Goal: Task Accomplishment & Management: Use online tool/utility

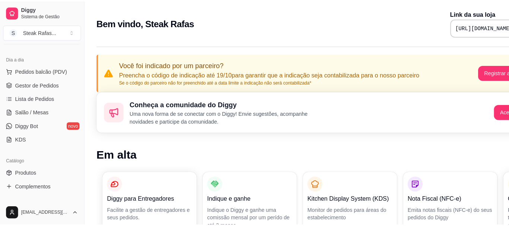
scroll to position [149, 0]
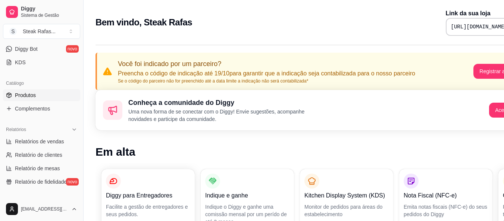
click at [34, 94] on span "Produtos" at bounding box center [25, 94] width 21 height 7
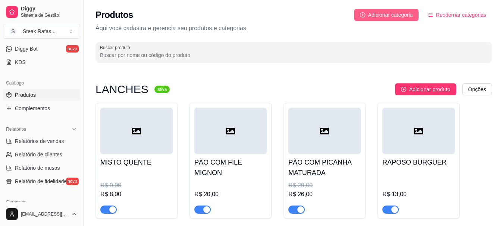
click at [403, 17] on span "Adicionar categoria" at bounding box center [390, 15] width 45 height 8
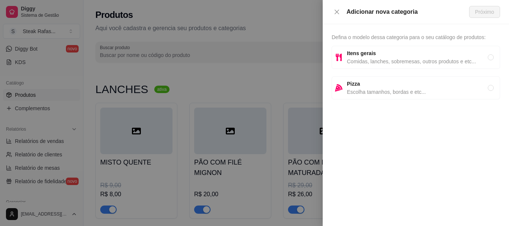
click at [389, 56] on span "Itens gerais" at bounding box center [417, 53] width 141 height 8
radio input "true"
click at [386, 53] on span "Itens gerais" at bounding box center [417, 53] width 141 height 8
click at [489, 10] on span "Próximo" at bounding box center [484, 12] width 19 height 8
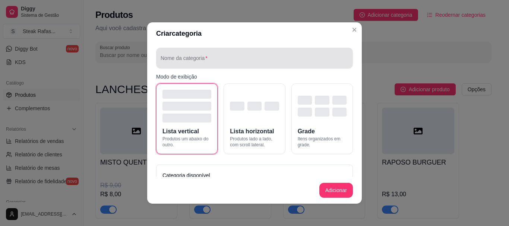
click at [210, 59] on input "Nome da categoria" at bounding box center [255, 60] width 188 height 7
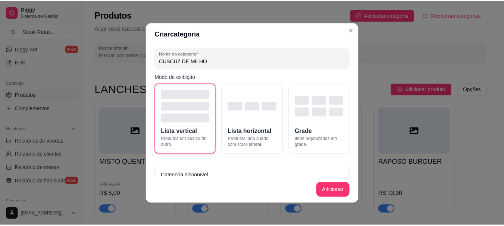
scroll to position [27, 0]
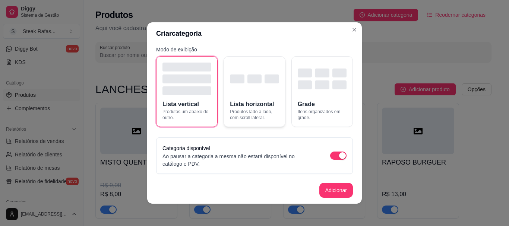
type input "CUSCUZ DE MILHO"
click at [265, 77] on div "button" at bounding box center [272, 79] width 14 height 9
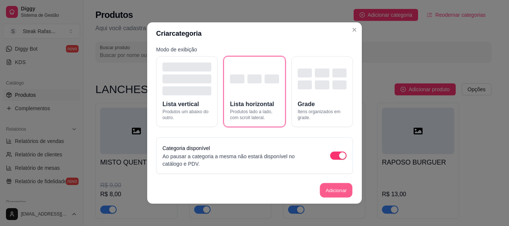
click at [323, 186] on button "Adicionar" at bounding box center [336, 190] width 33 height 15
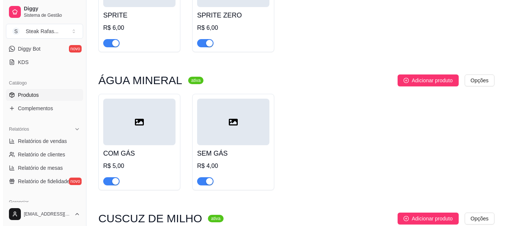
scroll to position [1089, 0]
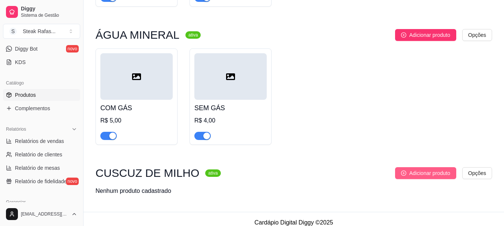
click at [420, 169] on span "Adicionar produto" at bounding box center [429, 173] width 41 height 8
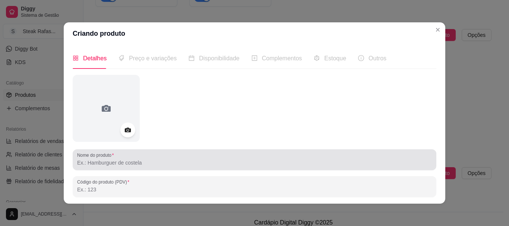
click at [110, 160] on input "Nome do produto" at bounding box center [254, 162] width 355 height 7
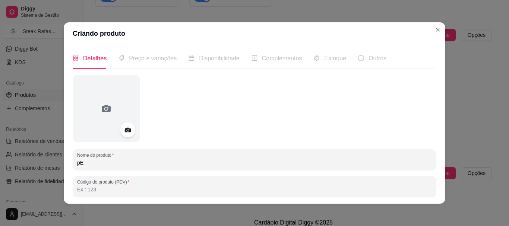
type input "p"
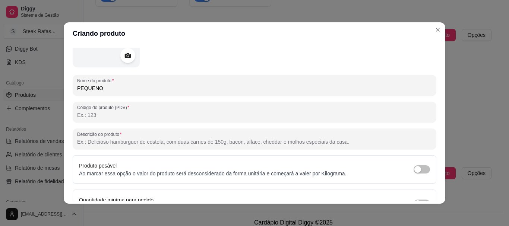
scroll to position [119, 0]
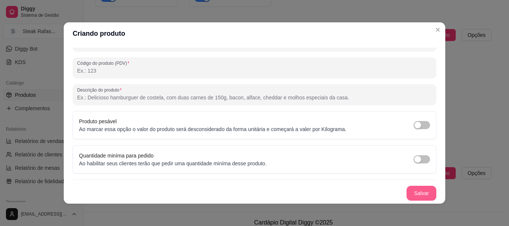
type input "PEQUENO"
click at [407, 193] on button "Salvar" at bounding box center [422, 193] width 30 height 15
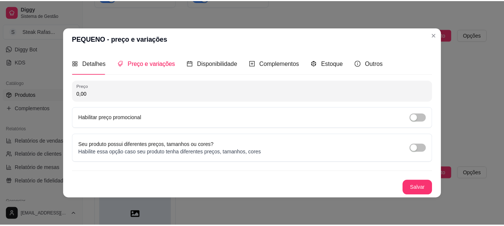
scroll to position [0, 0]
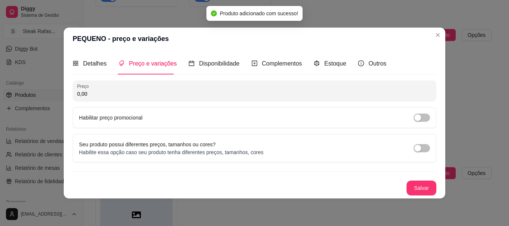
drag, startPoint x: 136, startPoint y: 93, endPoint x: 48, endPoint y: 93, distance: 88.0
click at [49, 93] on div "PEQUENO - preço e variações Detalhes Preço e variações Disponibilidade Compleme…" at bounding box center [254, 113] width 509 height 226
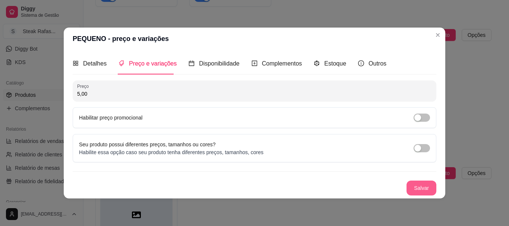
type input "5,00"
click at [424, 191] on button "Salvar" at bounding box center [421, 188] width 29 height 15
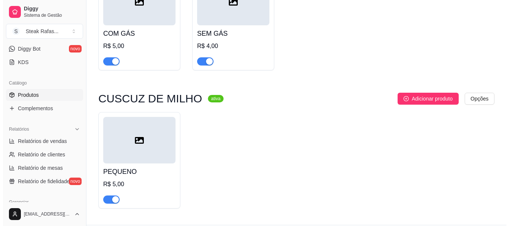
scroll to position [1177, 0]
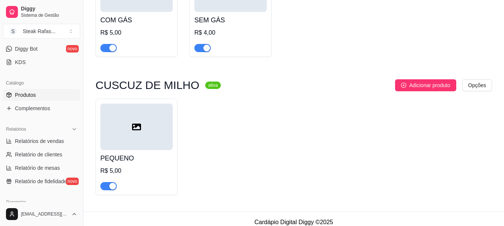
click at [152, 130] on div at bounding box center [136, 127] width 72 height 47
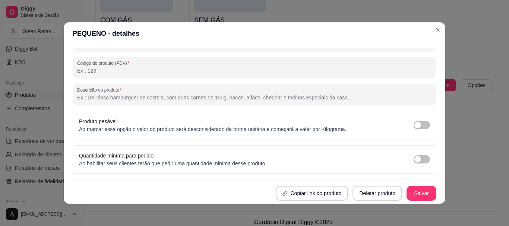
scroll to position [1, 0]
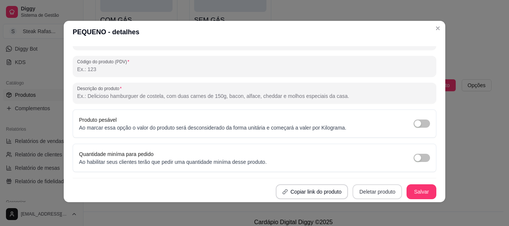
click at [355, 196] on button "Deletar produto" at bounding box center [378, 192] width 50 height 15
click at [368, 174] on button "Confirmar" at bounding box center [371, 170] width 26 height 11
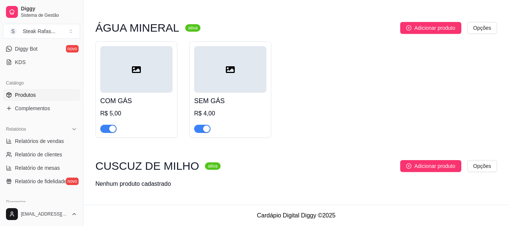
scroll to position [1089, 0]
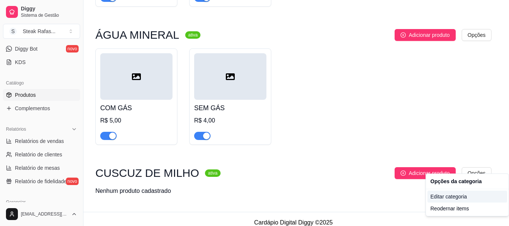
click at [442, 196] on div "Editar categoria" at bounding box center [468, 197] width 80 height 12
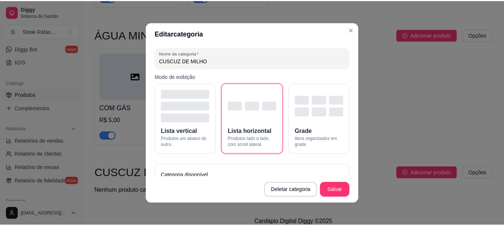
scroll to position [87, 0]
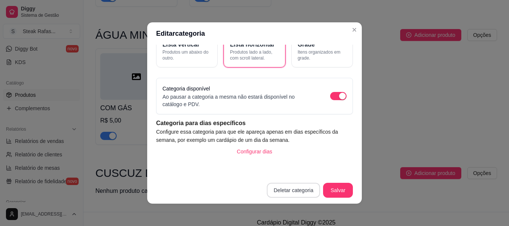
click at [302, 188] on button "Deletar categoria" at bounding box center [293, 190] width 53 height 15
click at [294, 166] on button "Confirmar" at bounding box center [295, 169] width 26 height 11
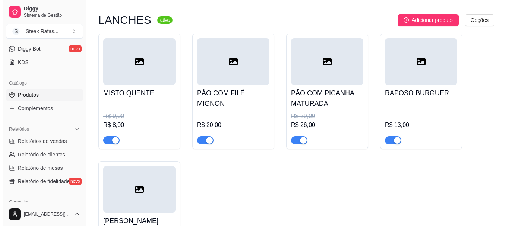
scroll to position [0, 0]
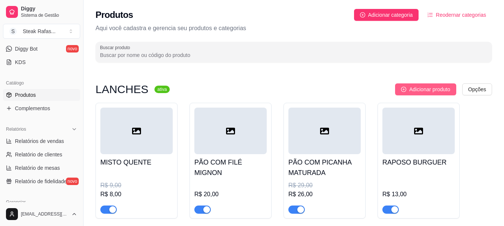
click at [426, 90] on span "Adicionar produto" at bounding box center [429, 89] width 41 height 8
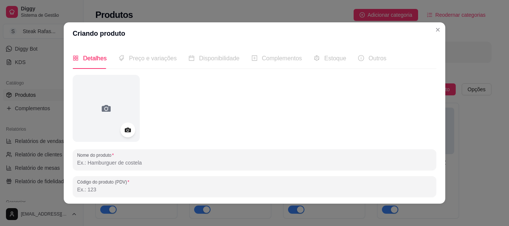
click at [129, 160] on input "Nome do produto" at bounding box center [254, 162] width 355 height 7
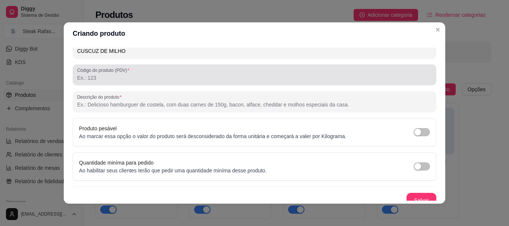
scroll to position [119, 0]
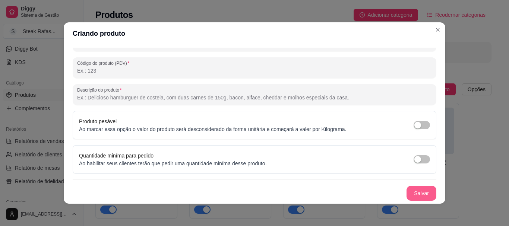
type input "CUSCUZ DE MILHO"
click at [416, 196] on button "Salvar" at bounding box center [421, 193] width 29 height 15
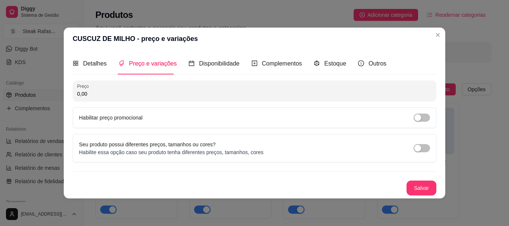
scroll to position [0, 0]
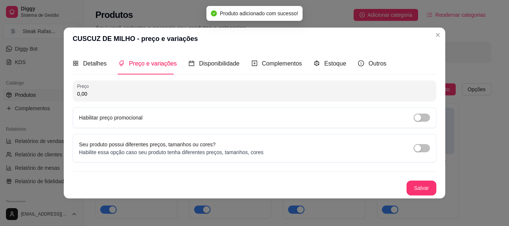
click at [103, 91] on input "0,00" at bounding box center [254, 93] width 355 height 7
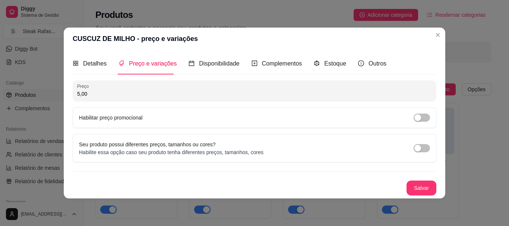
drag, startPoint x: 103, startPoint y: 91, endPoint x: 59, endPoint y: 91, distance: 44.0
click at [59, 91] on div "CUSCUZ DE MILHO - preço e variações Detalhes Preço e variações Disponibilidade …" at bounding box center [254, 113] width 509 height 226
drag, startPoint x: 97, startPoint y: 97, endPoint x: 70, endPoint y: 93, distance: 27.5
click at [70, 93] on div "Detalhes Preço e variações Disponibilidade Complementos Estoque Outros Nome do …" at bounding box center [255, 124] width 382 height 148
click at [419, 189] on button "Salvar" at bounding box center [421, 188] width 29 height 15
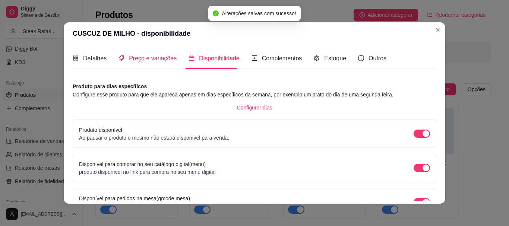
click at [162, 59] on span "Preço e variações" at bounding box center [153, 58] width 48 height 6
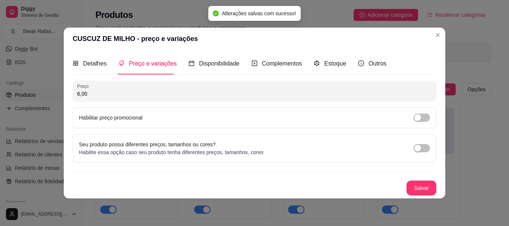
drag, startPoint x: 109, startPoint y: 97, endPoint x: 80, endPoint y: 92, distance: 29.5
click at [80, 92] on input "6,00" at bounding box center [254, 93] width 355 height 7
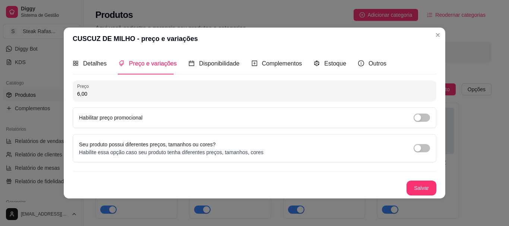
click at [98, 96] on input "6,00" at bounding box center [254, 93] width 355 height 7
type input "8,00"
click at [422, 118] on span "button" at bounding box center [422, 118] width 16 height 8
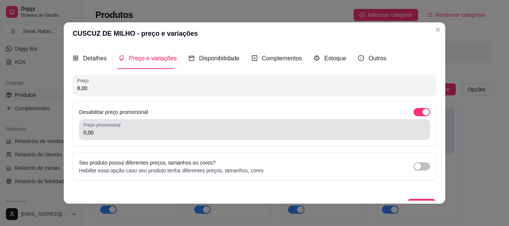
click at [138, 137] on div "0,00" at bounding box center [254, 129] width 342 height 15
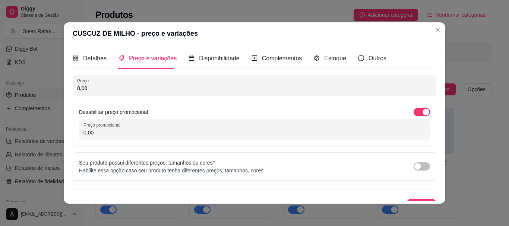
click at [138, 136] on input "0,00" at bounding box center [254, 132] width 342 height 7
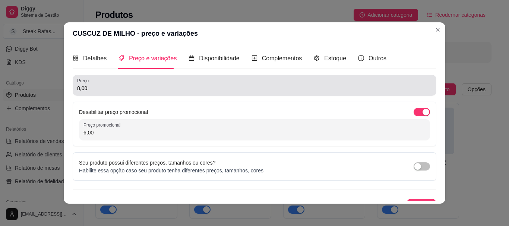
type input "6,00"
click at [101, 81] on div "8,00" at bounding box center [254, 85] width 355 height 15
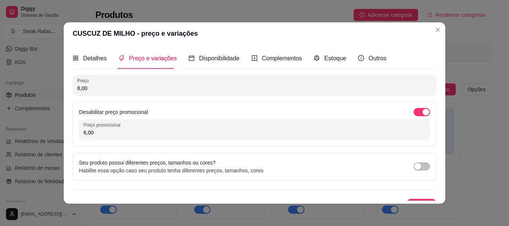
click at [99, 89] on input "8,00" at bounding box center [254, 88] width 355 height 7
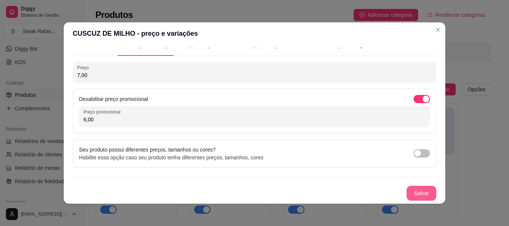
type input "7,00"
click at [410, 189] on button "Salvar" at bounding box center [421, 193] width 29 height 15
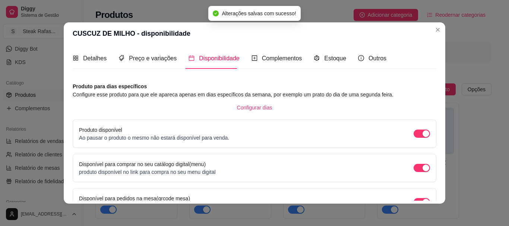
scroll to position [80, 0]
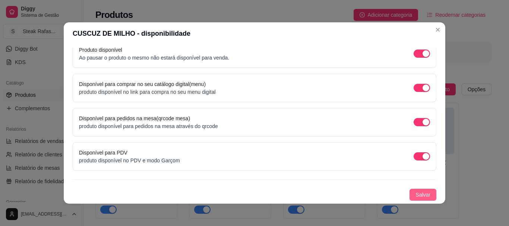
click at [421, 190] on button "Salvar" at bounding box center [423, 195] width 27 height 12
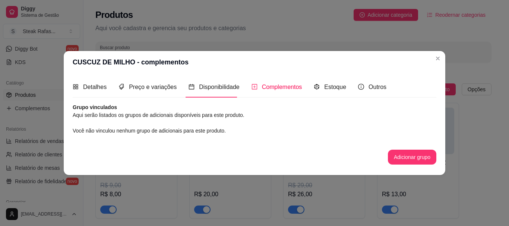
scroll to position [0, 0]
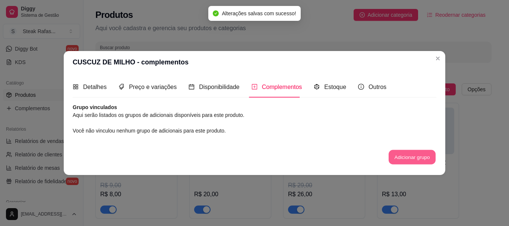
click at [405, 152] on button "Adicionar grupo" at bounding box center [412, 157] width 47 height 15
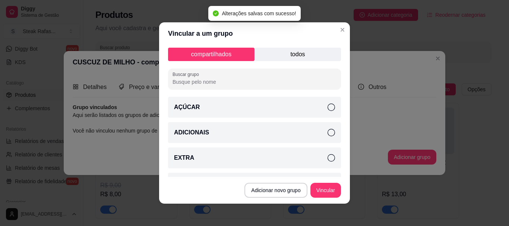
click at [289, 54] on p "todos" at bounding box center [298, 54] width 86 height 13
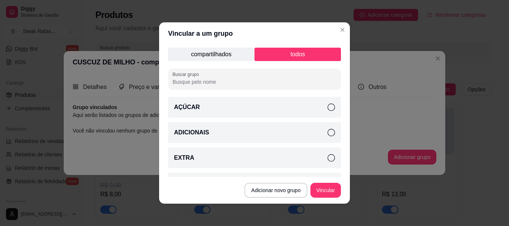
scroll to position [37, 0]
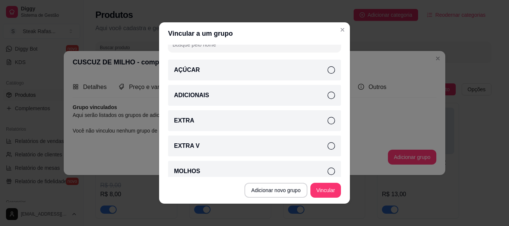
click at [328, 92] on icon at bounding box center [331, 95] width 7 height 7
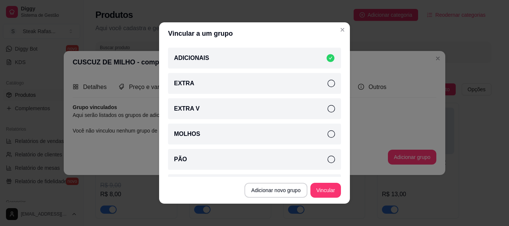
scroll to position [112, 0]
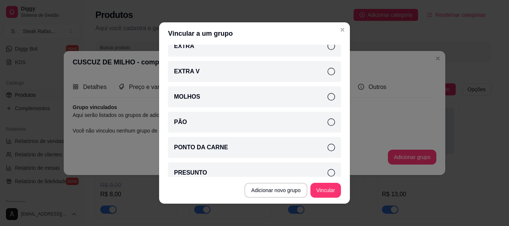
click at [328, 96] on icon at bounding box center [331, 96] width 7 height 7
click at [326, 97] on icon at bounding box center [330, 96] width 9 height 9
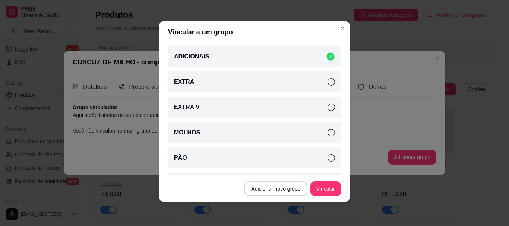
scroll to position [146, 0]
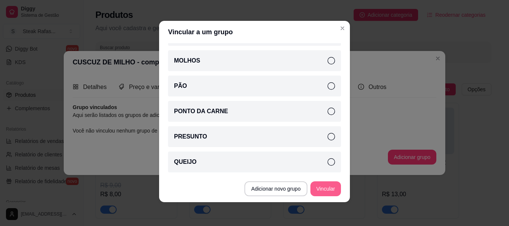
click at [327, 185] on button "Vincular" at bounding box center [326, 189] width 31 height 15
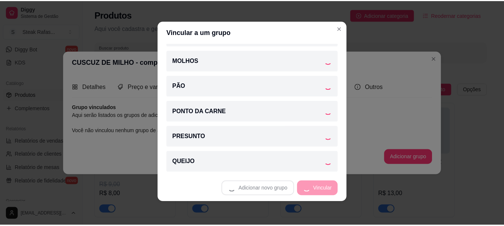
scroll to position [121, 0]
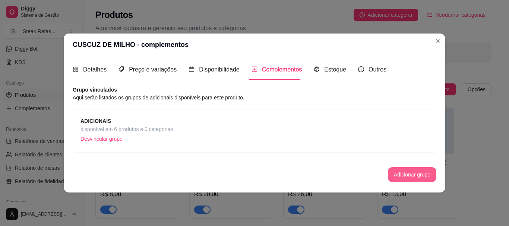
click at [413, 177] on button "Adicionar grupo" at bounding box center [412, 174] width 48 height 15
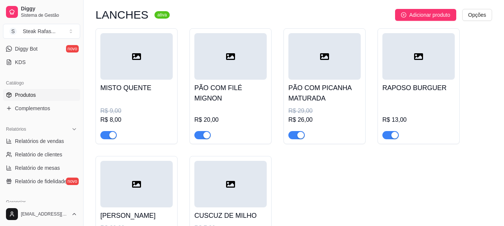
scroll to position [112, 0]
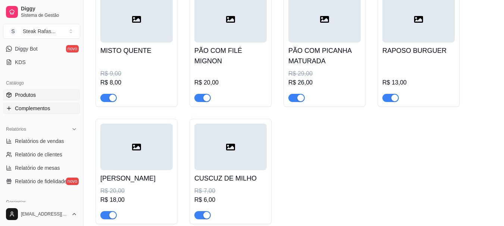
click at [41, 106] on span "Complementos" at bounding box center [32, 108] width 35 height 7
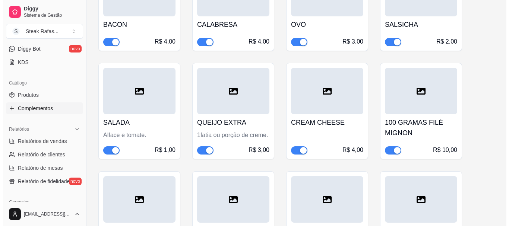
scroll to position [485, 0]
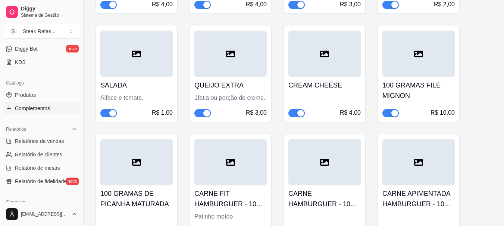
click at [228, 68] on div at bounding box center [230, 54] width 72 height 47
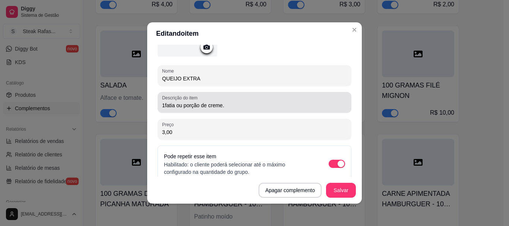
scroll to position [112, 0]
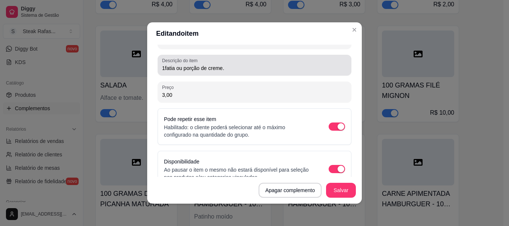
click at [234, 69] on input "1fatia ou porção de creme." at bounding box center [254, 67] width 185 height 7
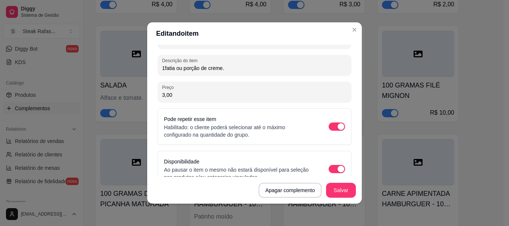
click at [234, 69] on input "1fatia ou porção de creme." at bounding box center [254, 67] width 185 height 7
type input "e"
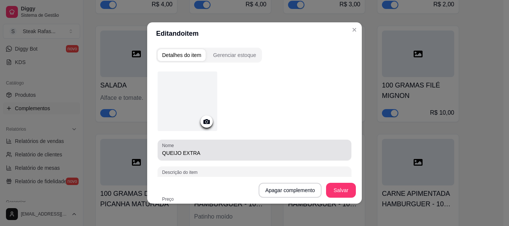
scroll to position [37, 0]
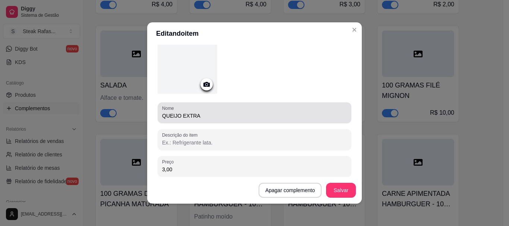
click at [202, 120] on div "QUEIJO EXTRA" at bounding box center [254, 112] width 185 height 15
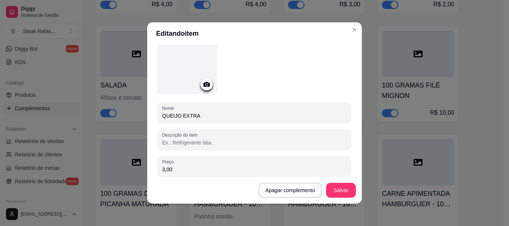
click at [202, 119] on input "QUEIJO EXTRA" at bounding box center [254, 115] width 185 height 7
click at [202, 116] on input "QUEIJO EXTRA" at bounding box center [254, 115] width 185 height 7
click at [200, 115] on input "QUEIJO EXTRA" at bounding box center [254, 115] width 185 height 7
click at [199, 115] on input "QUEIJO EXTRA" at bounding box center [254, 115] width 185 height 7
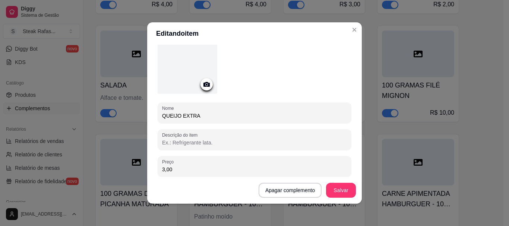
click at [199, 115] on input "QUEIJO EXTRA" at bounding box center [254, 115] width 185 height 7
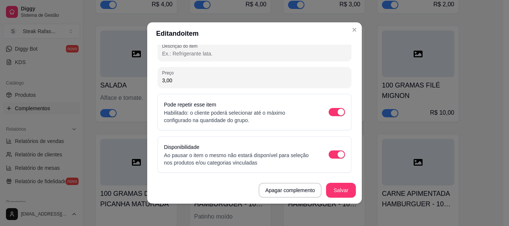
scroll to position [1, 0]
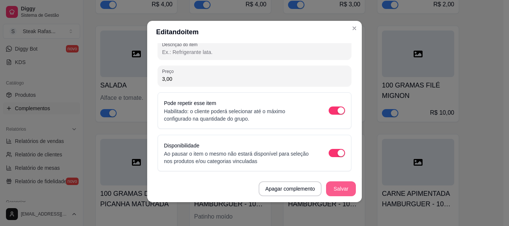
type input "FATIA DE COALHO"
click at [345, 183] on button "Salvar" at bounding box center [341, 189] width 29 height 15
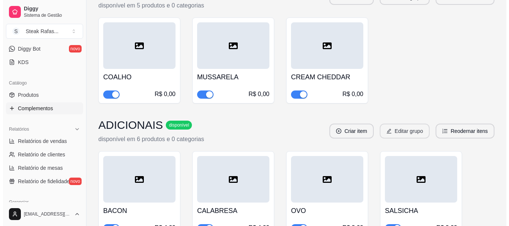
scroll to position [298, 0]
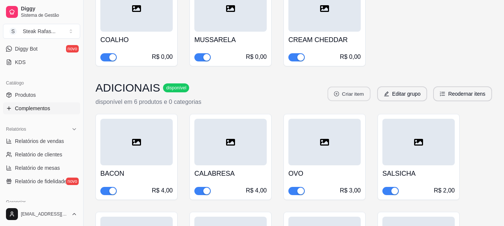
click at [354, 97] on button "Criar item" at bounding box center [348, 94] width 43 height 15
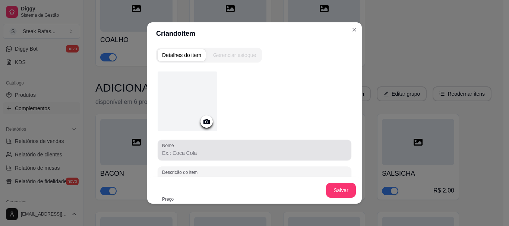
click at [180, 146] on div at bounding box center [254, 150] width 185 height 15
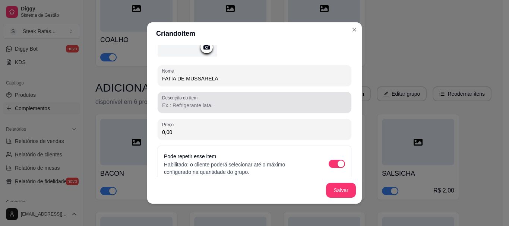
scroll to position [84, 0]
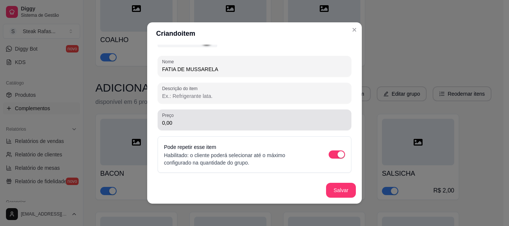
type input "FATIA DE MUSSARELA"
click at [201, 125] on input "0,00" at bounding box center [254, 122] width 185 height 7
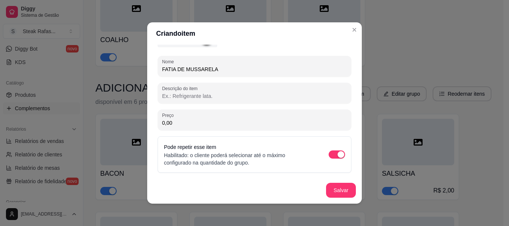
click at [201, 125] on input "0,00" at bounding box center [254, 122] width 185 height 7
type input "3,00"
click at [342, 188] on button "Salvar" at bounding box center [341, 190] width 30 height 15
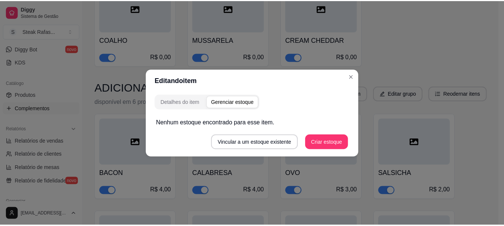
scroll to position [0, 0]
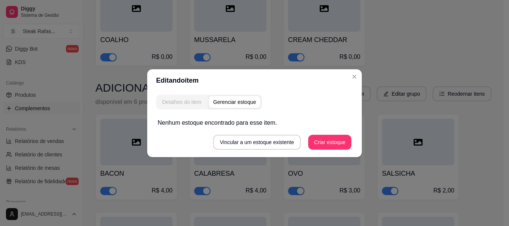
click at [197, 102] on div "Detalhes do item" at bounding box center [181, 101] width 39 height 7
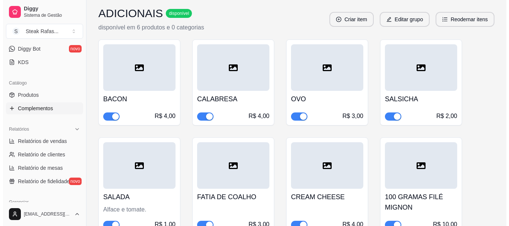
scroll to position [335, 0]
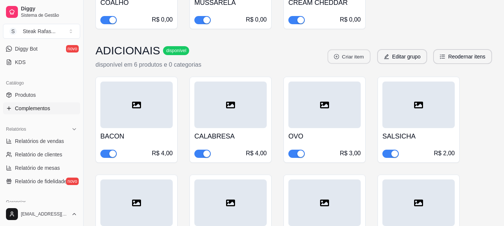
click at [349, 56] on button "Criar item" at bounding box center [348, 57] width 43 height 15
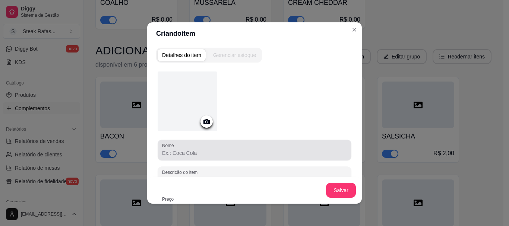
click at [208, 152] on input "Nome" at bounding box center [254, 152] width 185 height 7
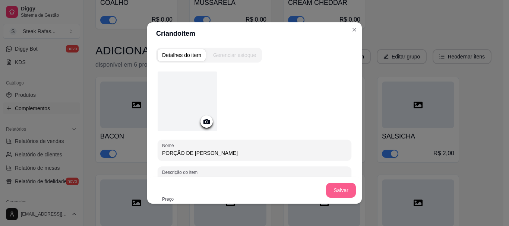
type input "PORÇÃO DE [PERSON_NAME]"
click at [335, 192] on button "Salvar" at bounding box center [341, 190] width 29 height 15
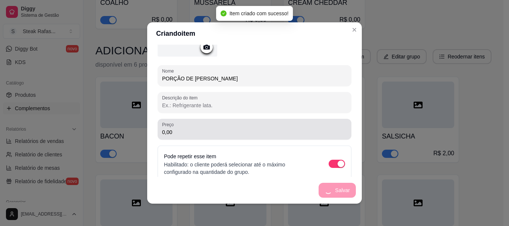
scroll to position [0, 0]
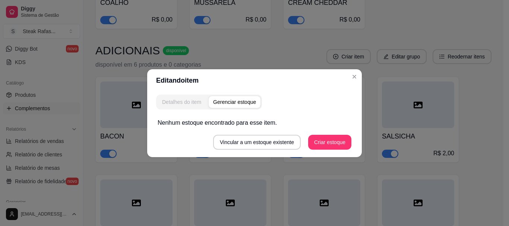
click at [180, 101] on div "Detalhes do item" at bounding box center [181, 101] width 39 height 7
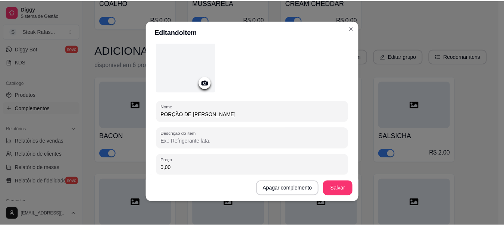
scroll to position [75, 0]
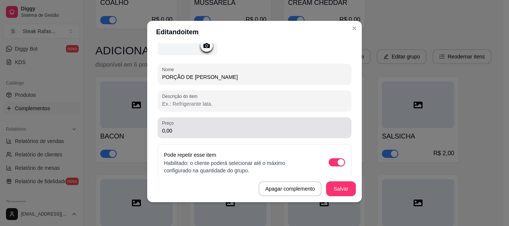
click at [182, 133] on input "0,00" at bounding box center [254, 130] width 185 height 7
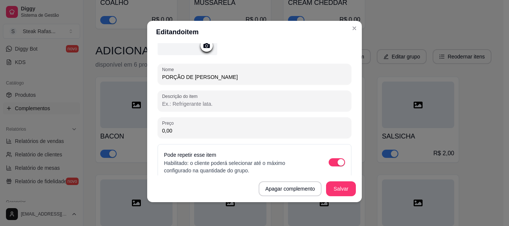
click at [182, 133] on input "0,00" at bounding box center [254, 130] width 185 height 7
type input "3,00"
click at [329, 187] on button "Salvar" at bounding box center [341, 189] width 30 height 15
click at [336, 186] on button "Salvar" at bounding box center [341, 189] width 29 height 15
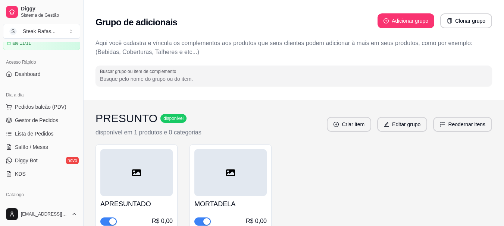
scroll to position [0, 0]
